Goal: Task Accomplishment & Management: Manage account settings

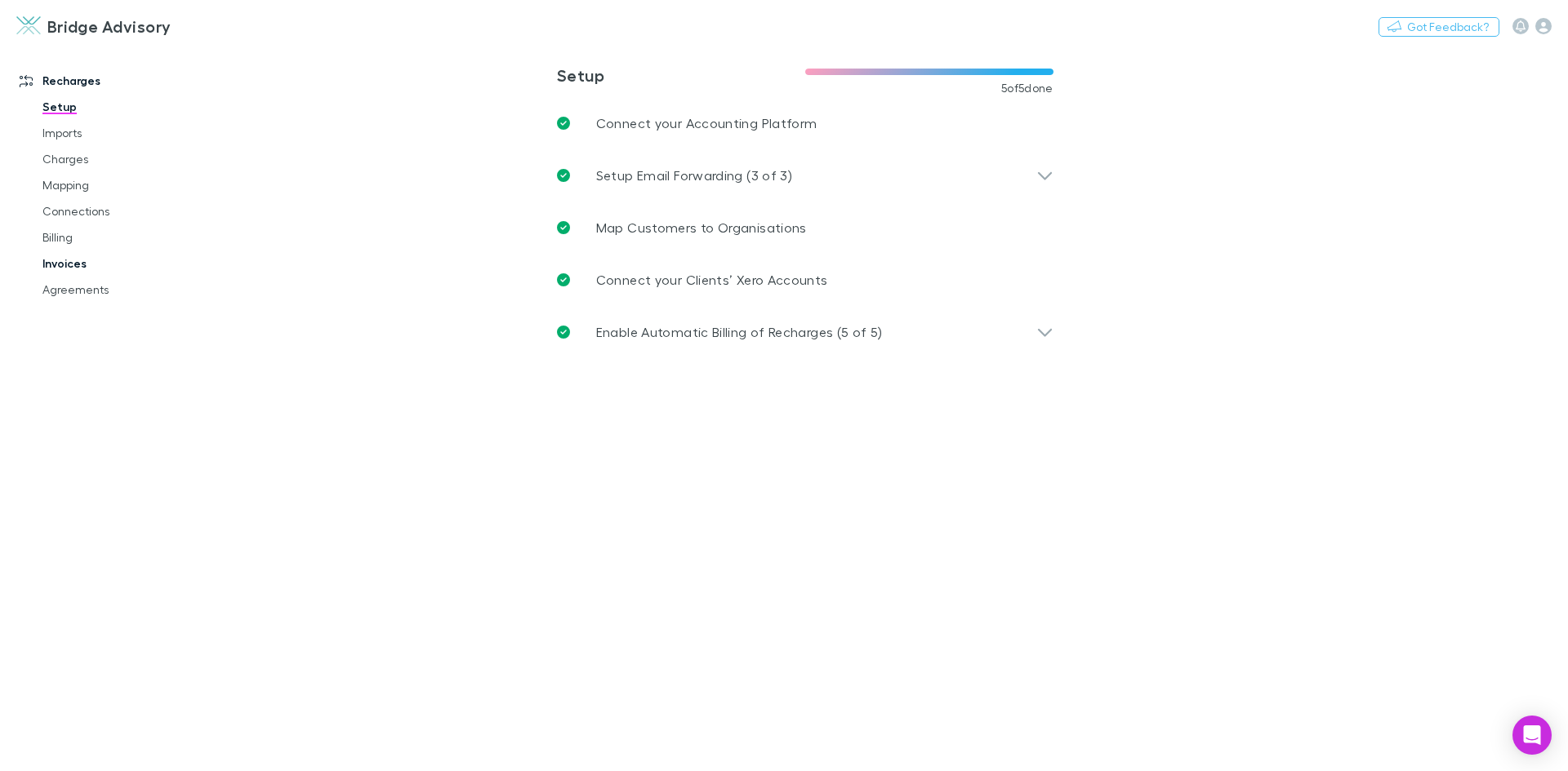
click at [83, 271] on link "Invoices" at bounding box center [123, 263] width 195 height 26
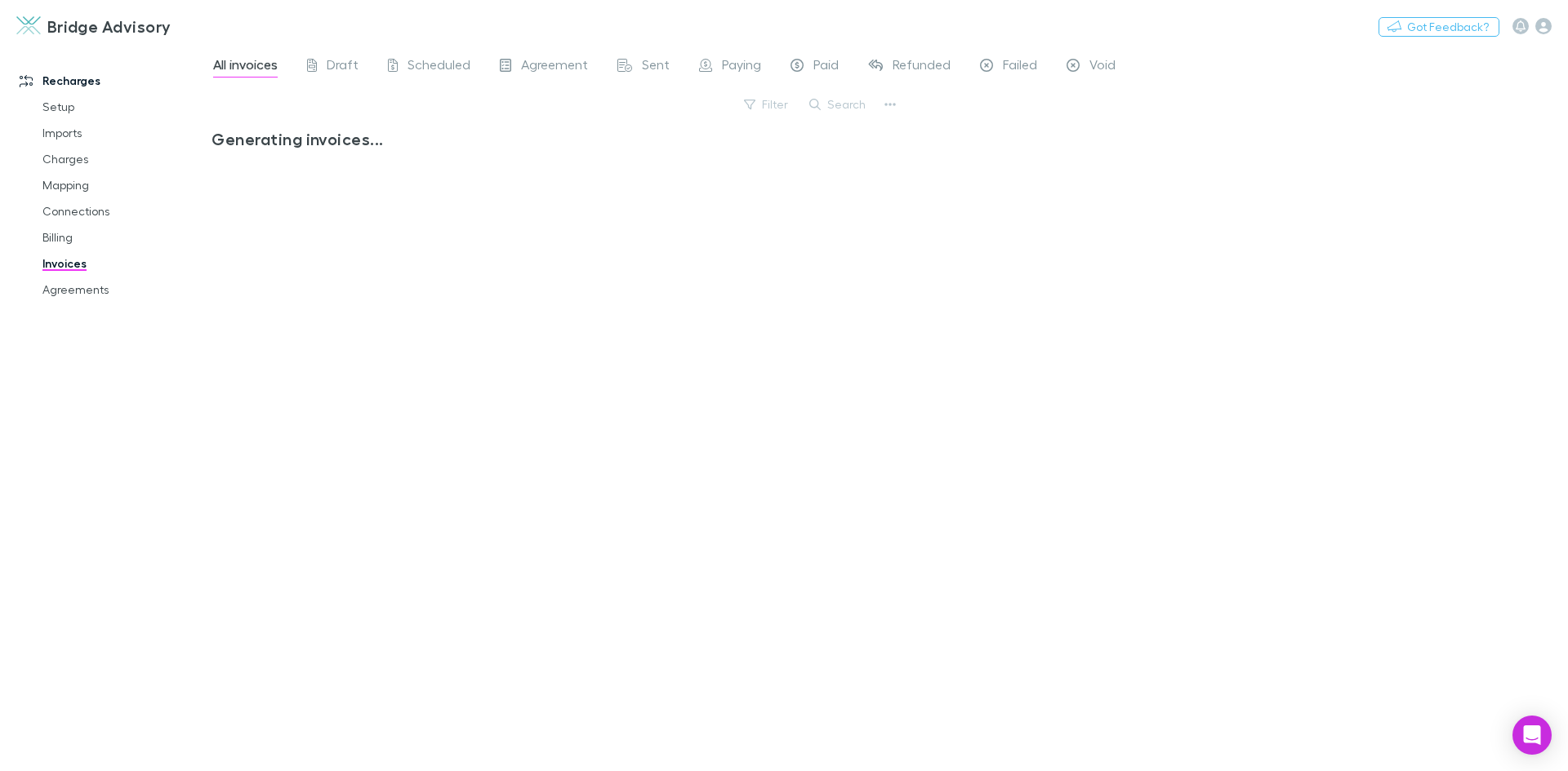
click at [851, 108] on button "Search" at bounding box center [838, 104] width 74 height 19
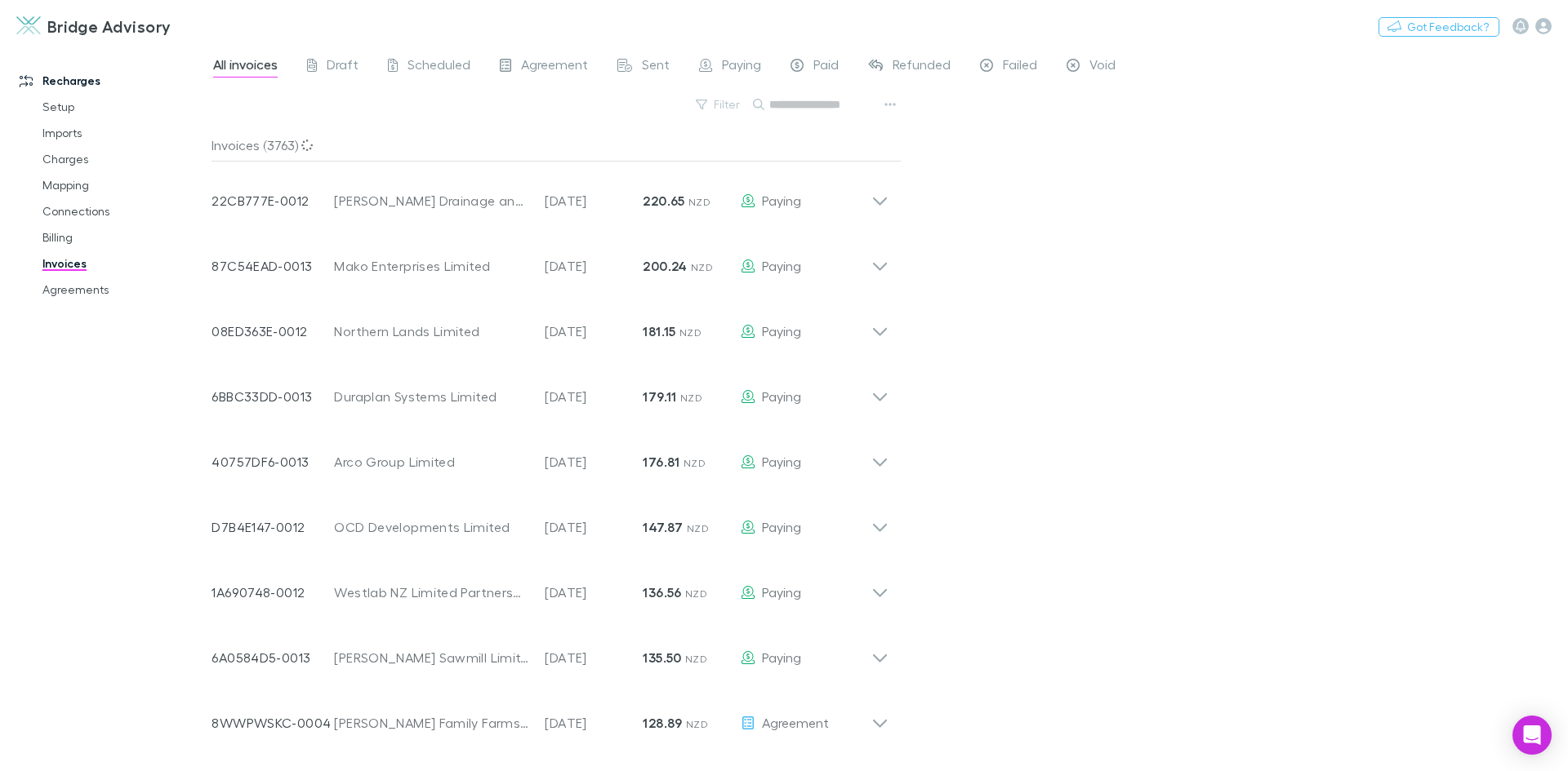
click at [847, 106] on input "text" at bounding box center [810, 105] width 82 height 23
click at [849, 102] on button "Search" at bounding box center [838, 104] width 74 height 19
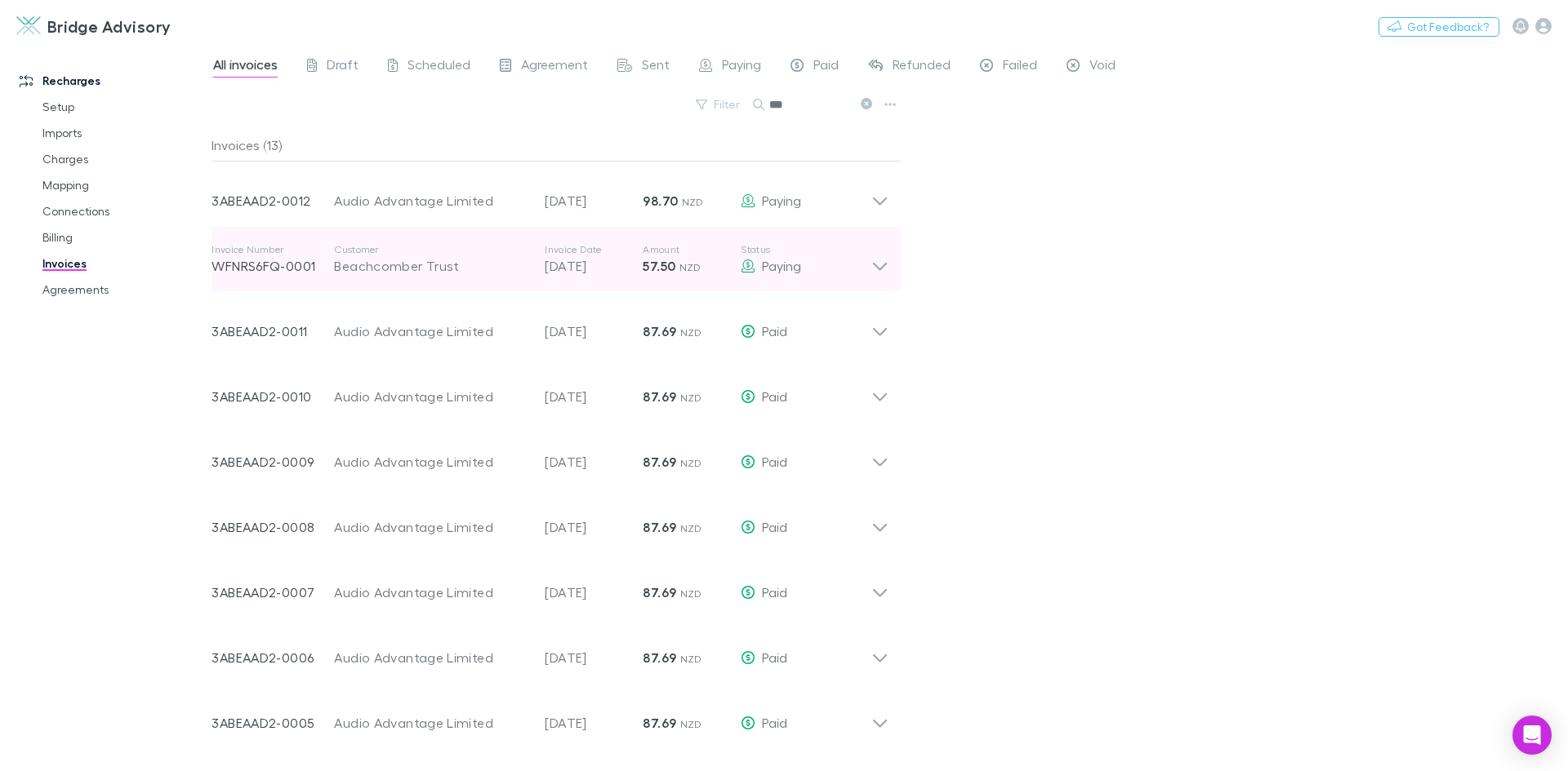
type input "***"
click at [876, 265] on icon at bounding box center [880, 267] width 13 height 8
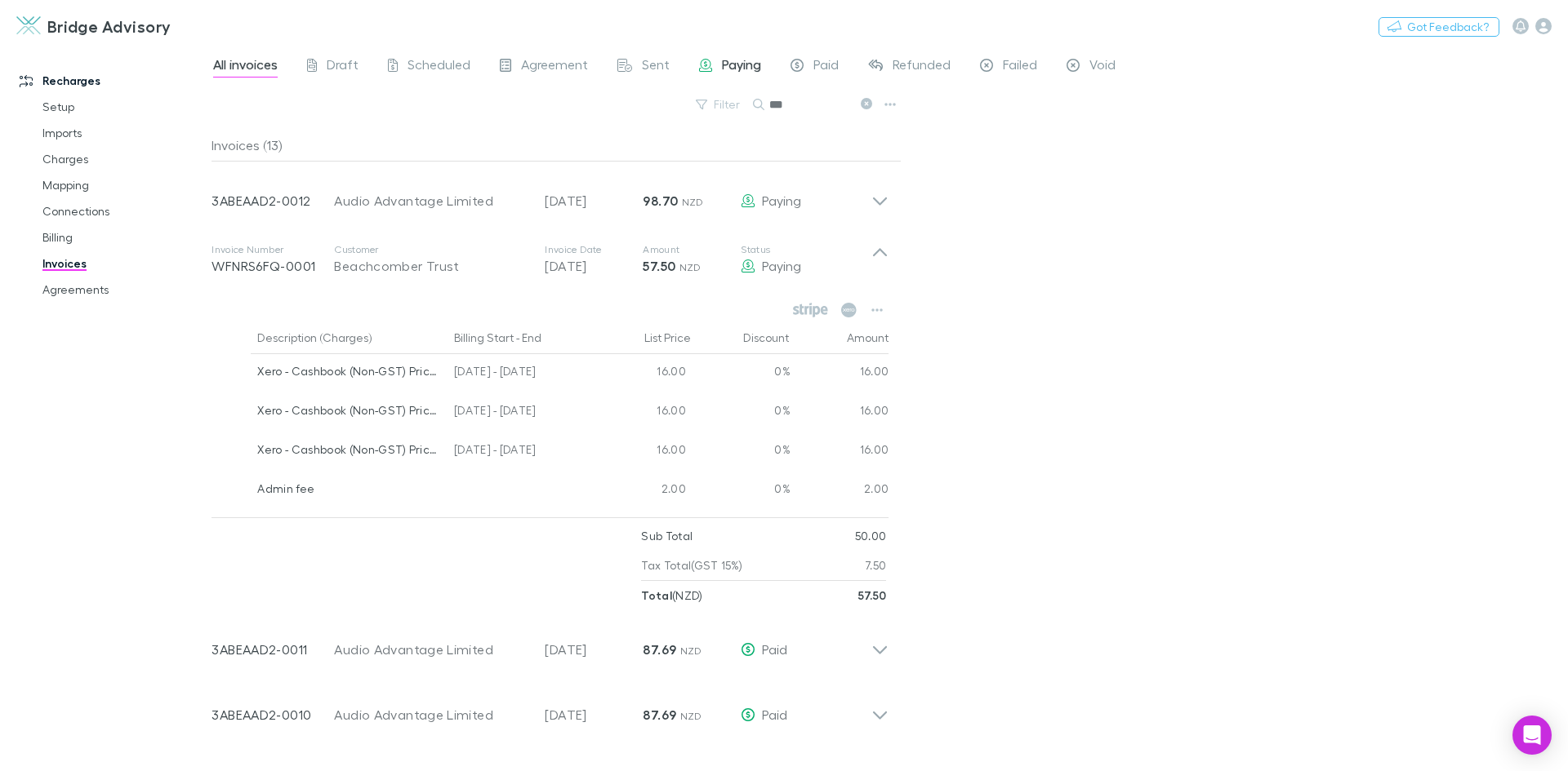
click at [722, 65] on span "Paying" at bounding box center [742, 67] width 39 height 21
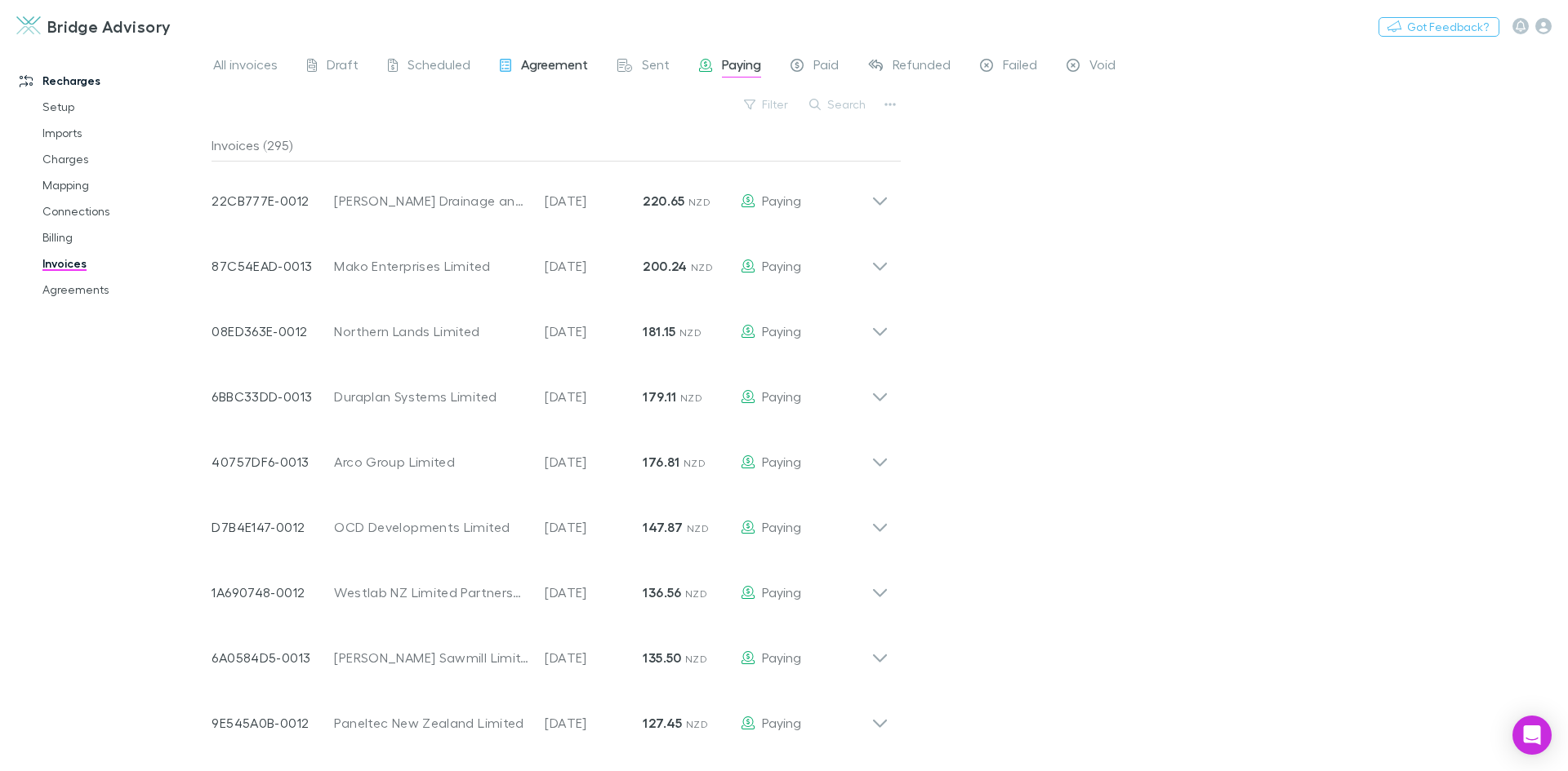
click at [523, 64] on span "Agreement" at bounding box center [555, 67] width 67 height 21
